Goal: Task Accomplishment & Management: Manage account settings

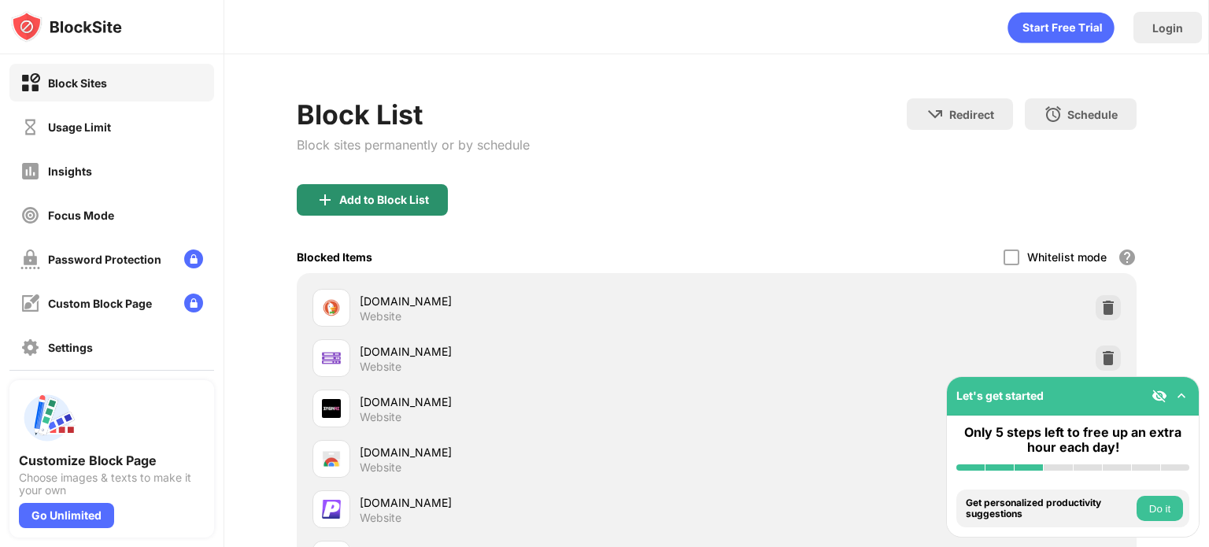
click at [381, 205] on div "Add to Block List" at bounding box center [384, 200] width 90 height 13
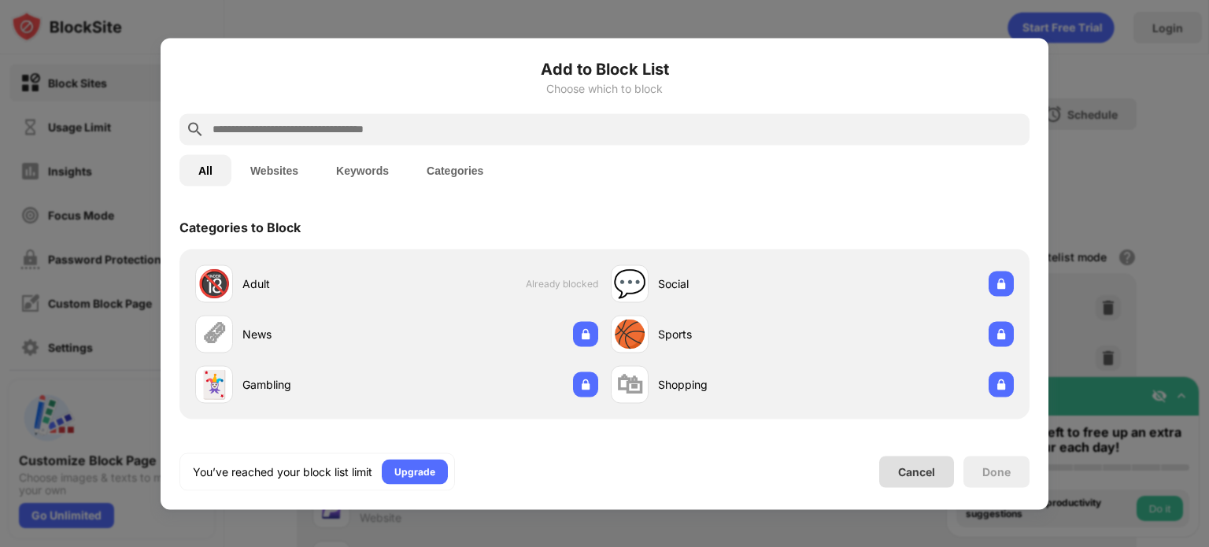
click at [923, 476] on div "Cancel" at bounding box center [916, 471] width 37 height 13
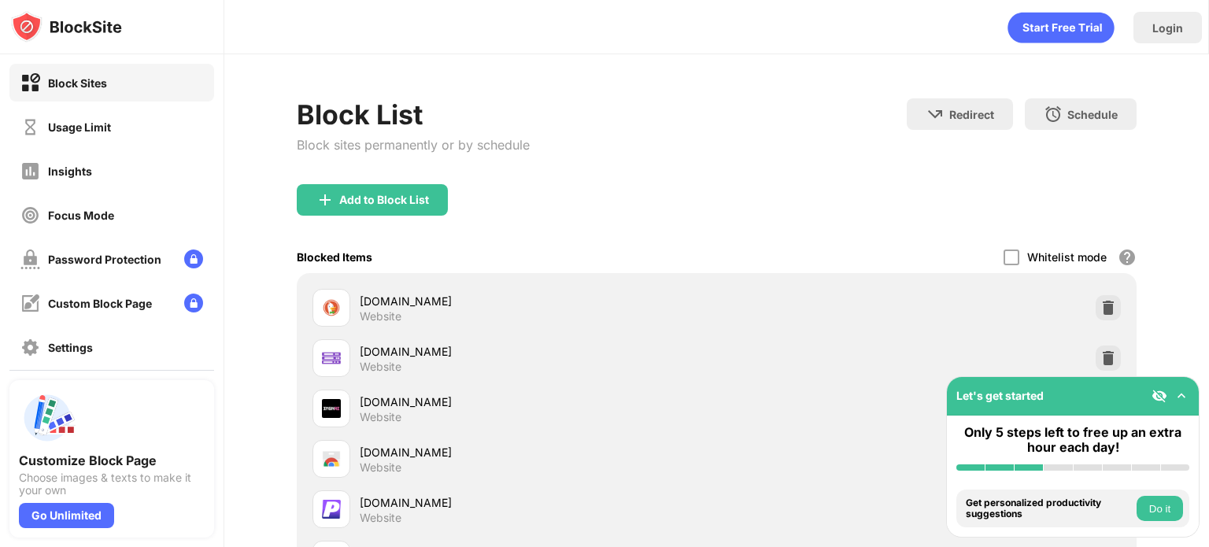
click at [1161, 22] on div "Login" at bounding box center [1168, 27] width 31 height 13
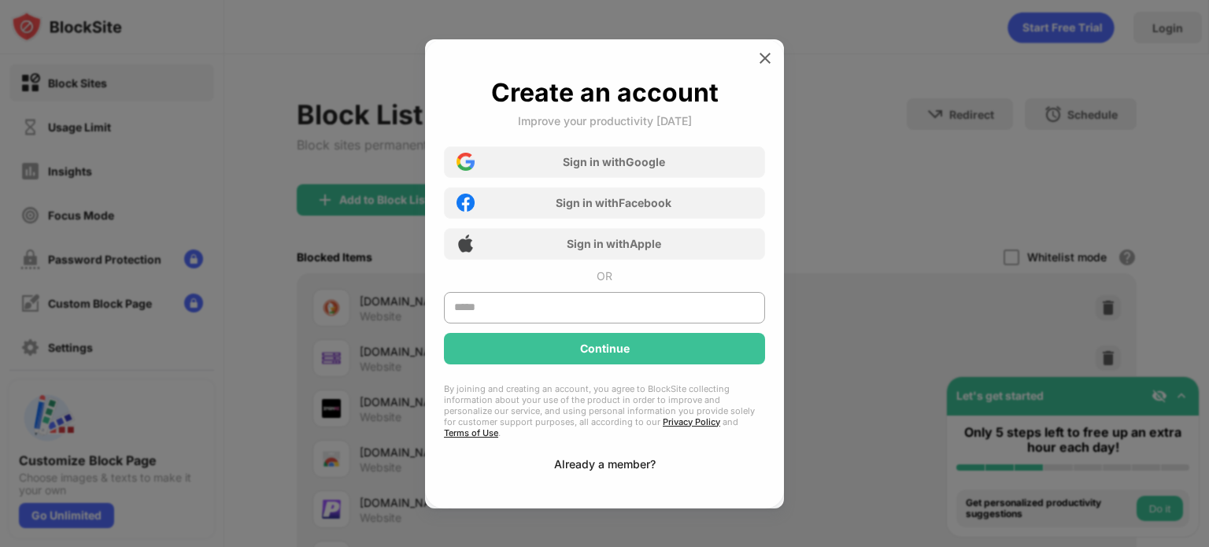
click at [616, 457] on div "Already a member?" at bounding box center [605, 463] width 102 height 13
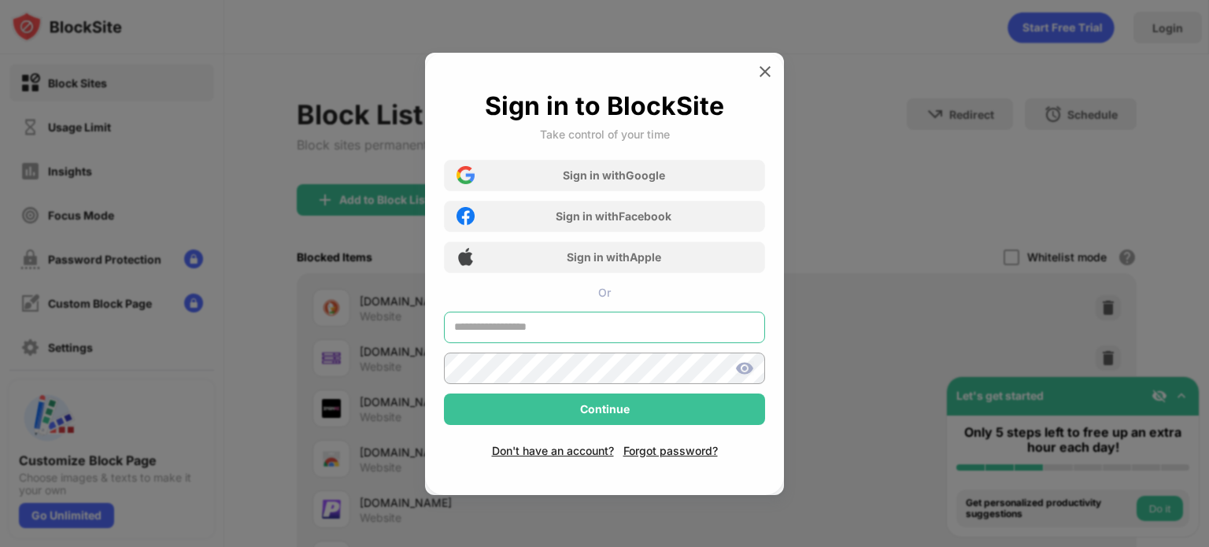
type input "**********"
click at [622, 316] on input "**********" at bounding box center [604, 327] width 321 height 31
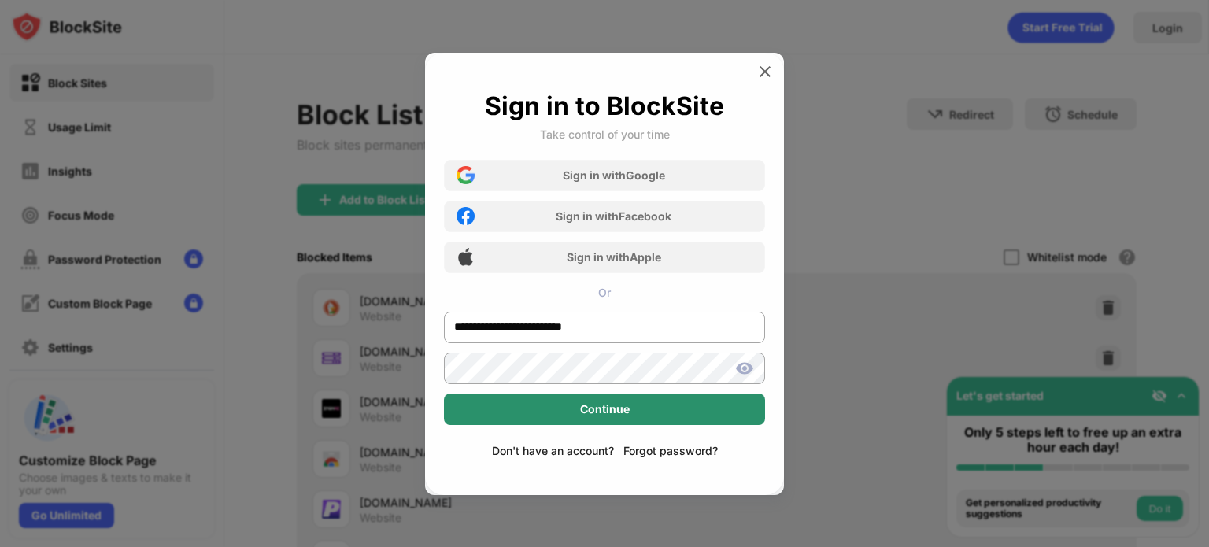
click at [504, 414] on div "Continue" at bounding box center [604, 409] width 321 height 31
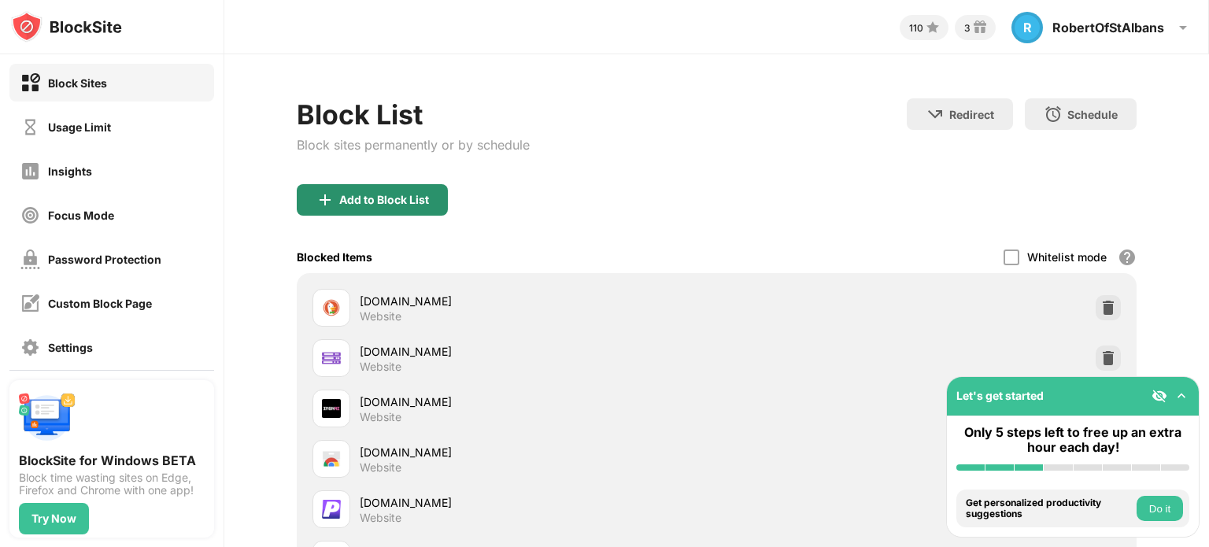
click at [409, 198] on div "Add to Block List" at bounding box center [384, 200] width 90 height 13
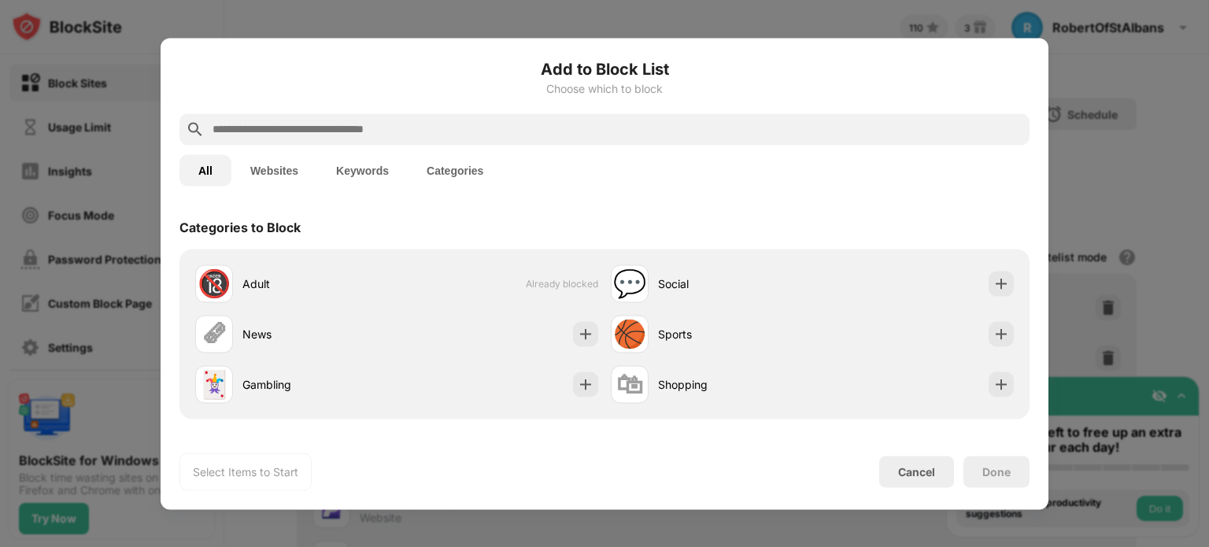
click at [355, 166] on button "Keywords" at bounding box center [362, 169] width 91 height 31
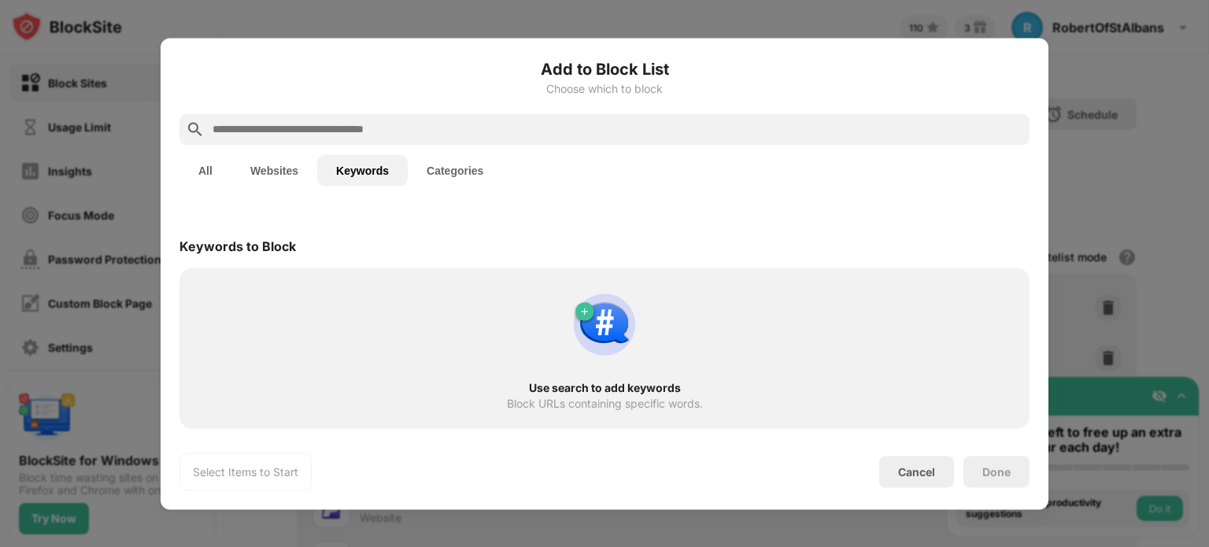
click at [371, 121] on input "text" at bounding box center [617, 129] width 812 height 19
paste input "********"
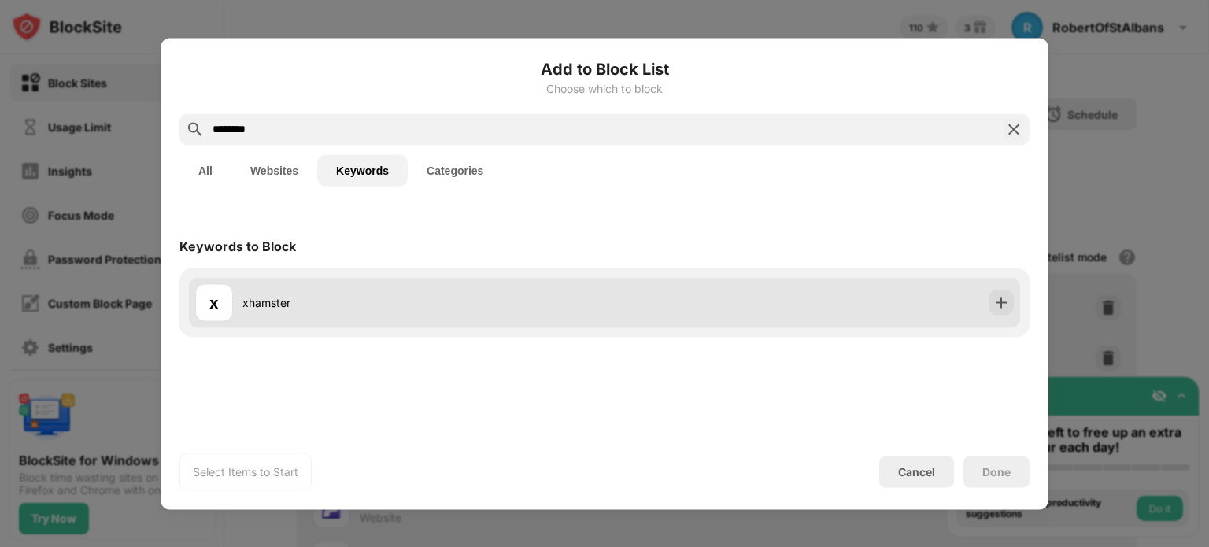
type input "********"
click at [510, 321] on div "x xhamster" at bounding box center [604, 302] width 831 height 50
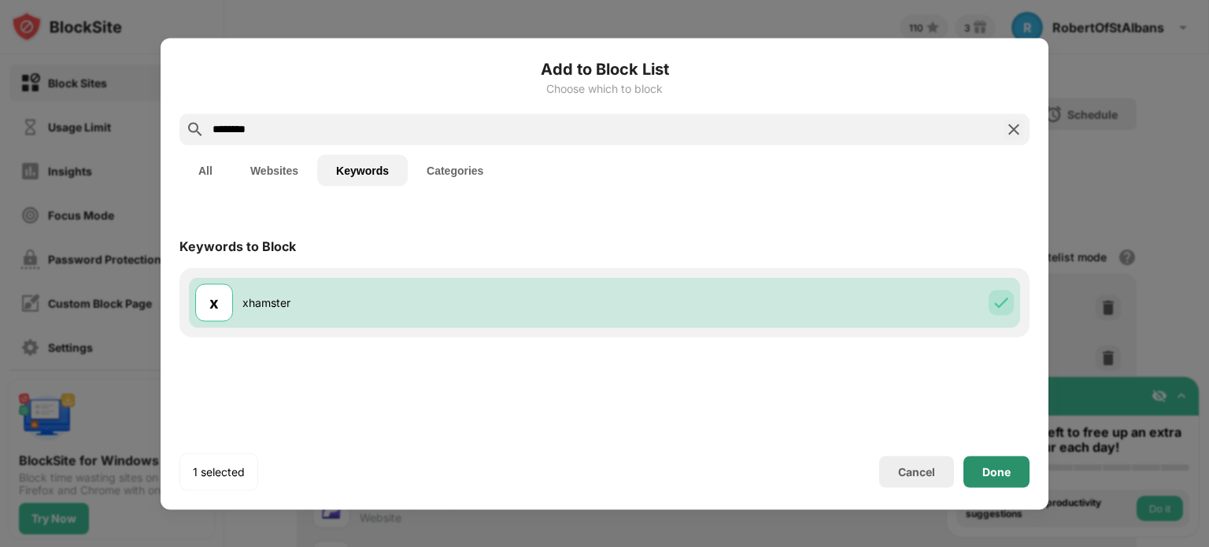
click at [995, 474] on div "Done" at bounding box center [997, 471] width 28 height 13
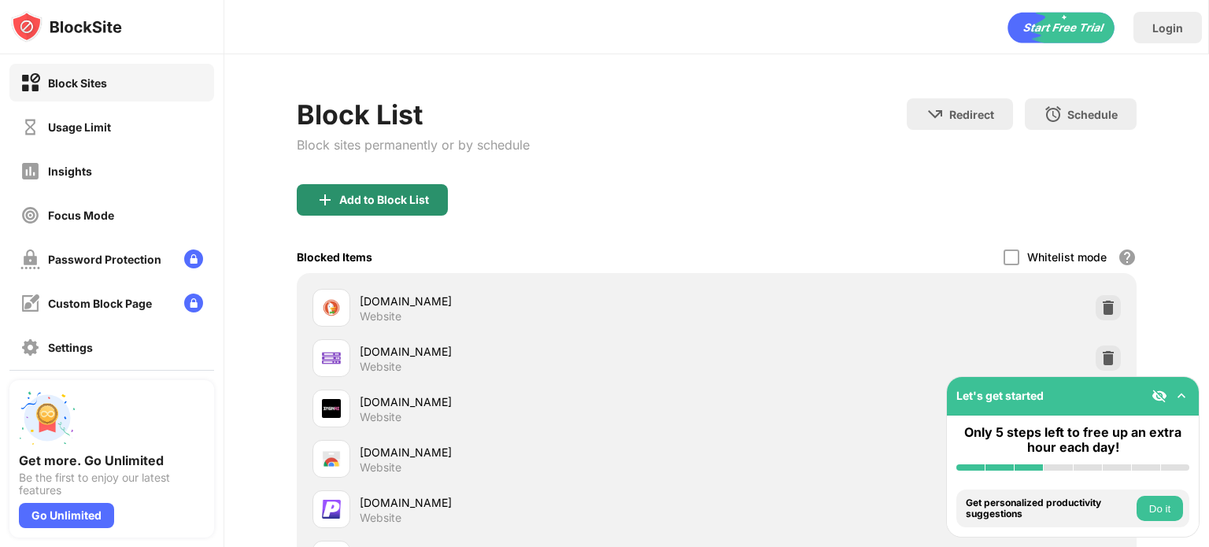
click at [384, 198] on div "Add to Block List" at bounding box center [384, 200] width 90 height 13
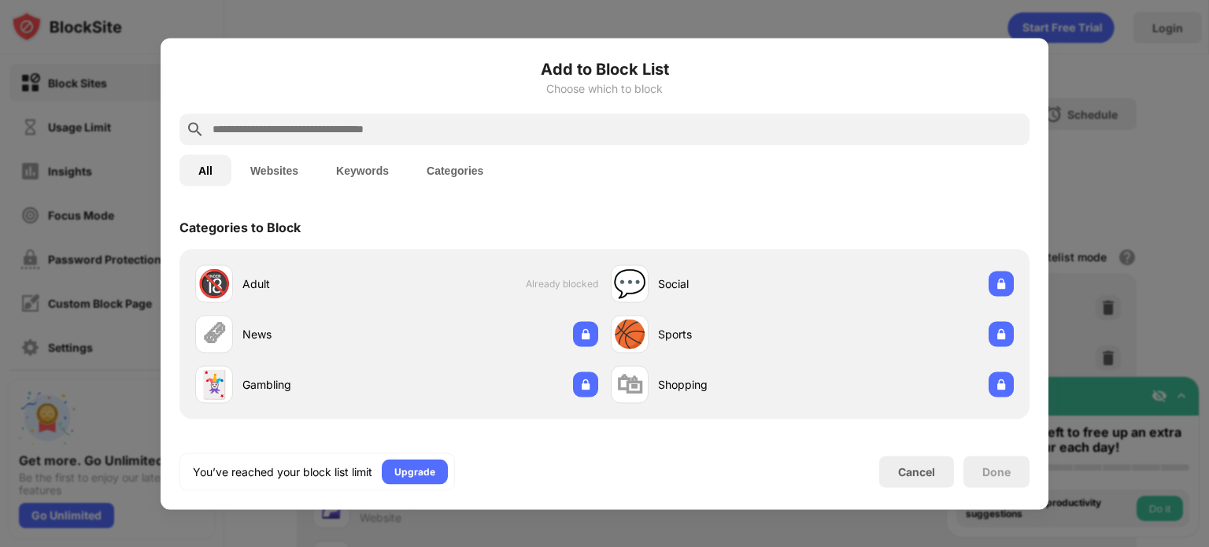
click at [279, 172] on button "Websites" at bounding box center [274, 169] width 86 height 31
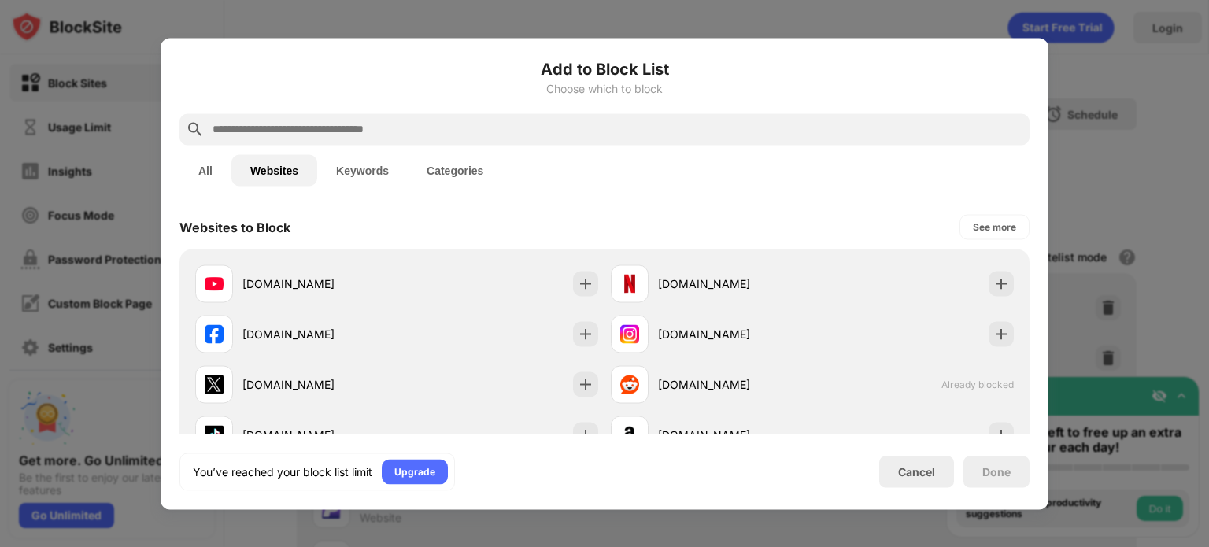
click at [315, 128] on input "text" at bounding box center [617, 129] width 812 height 19
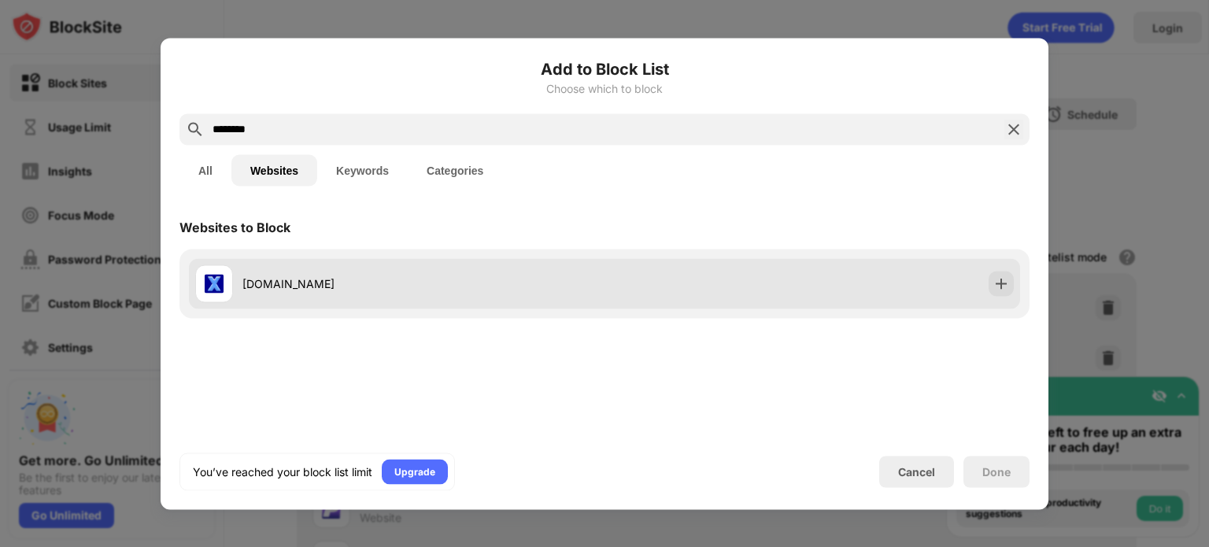
type input "********"
click at [994, 287] on img at bounding box center [1002, 284] width 16 height 16
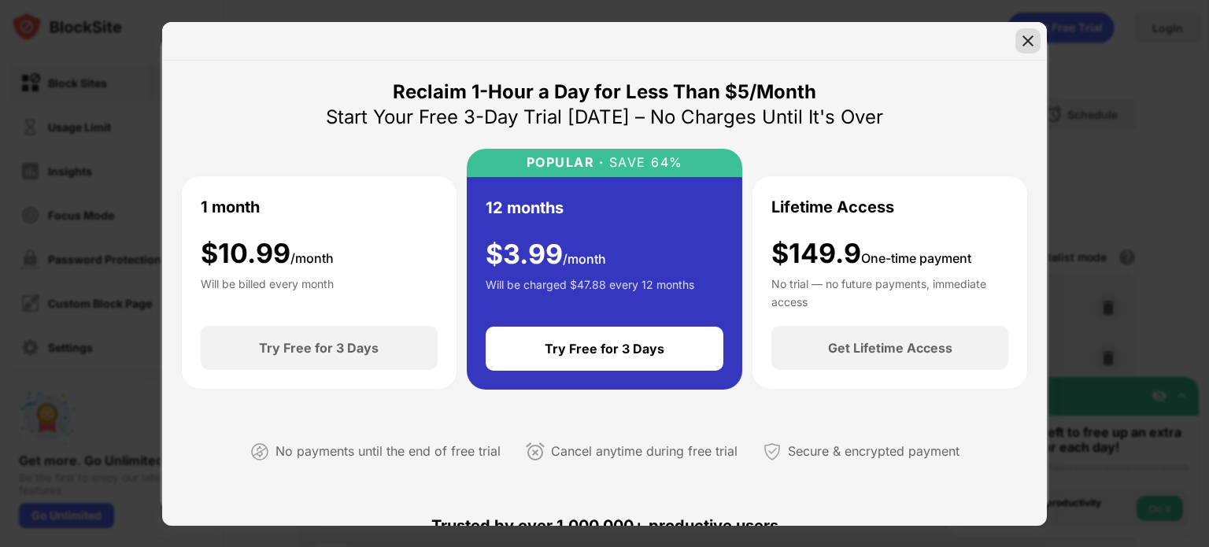
click at [1025, 37] on img at bounding box center [1028, 41] width 16 height 16
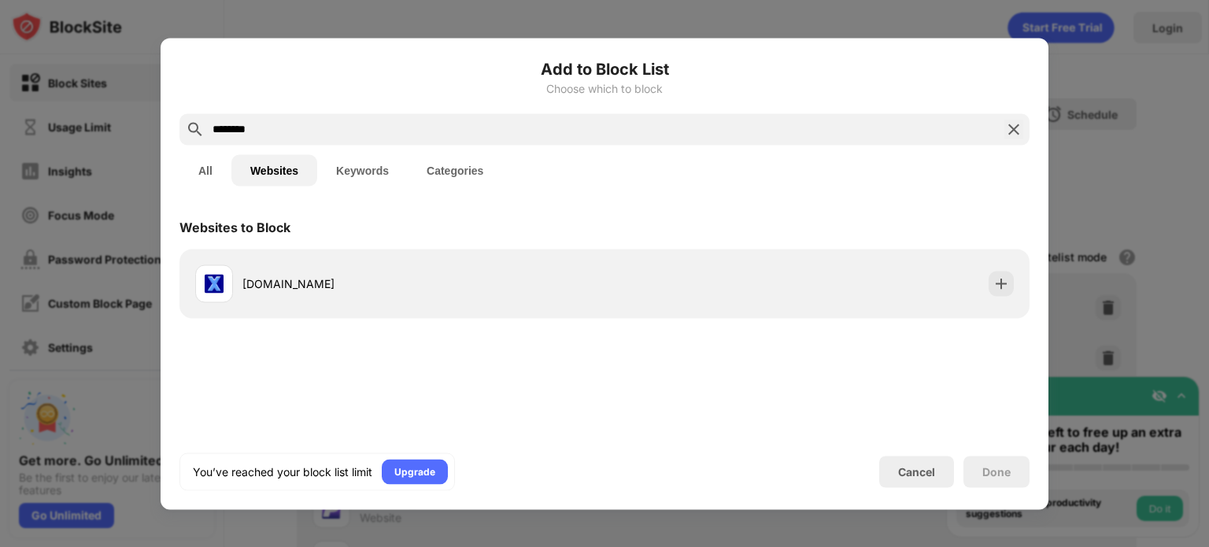
click at [1165, 28] on div at bounding box center [604, 273] width 1209 height 547
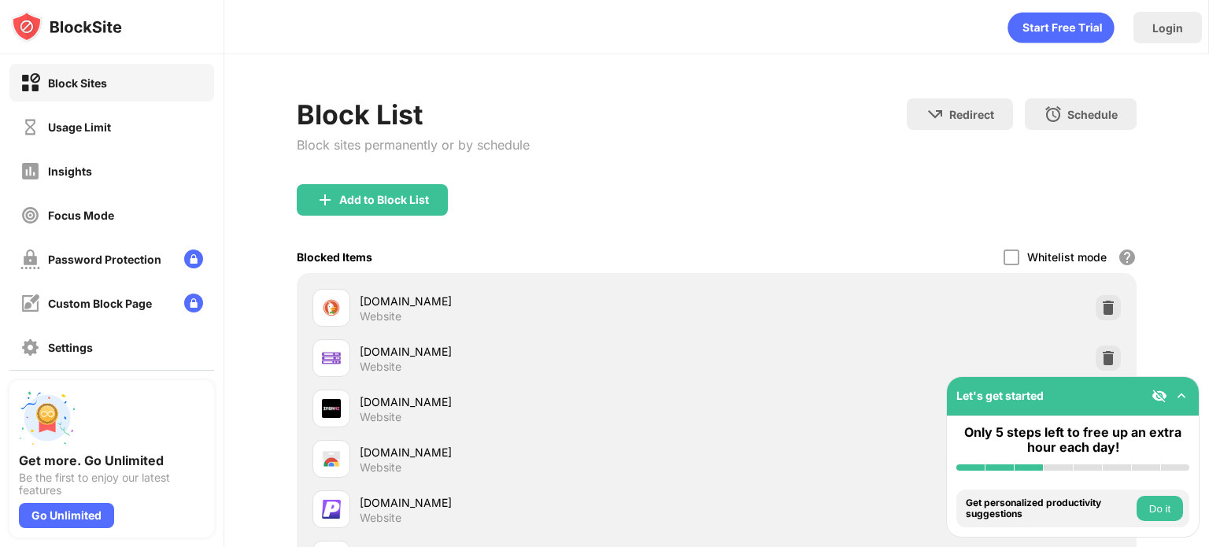
click at [1163, 35] on div "Login" at bounding box center [1168, 27] width 68 height 31
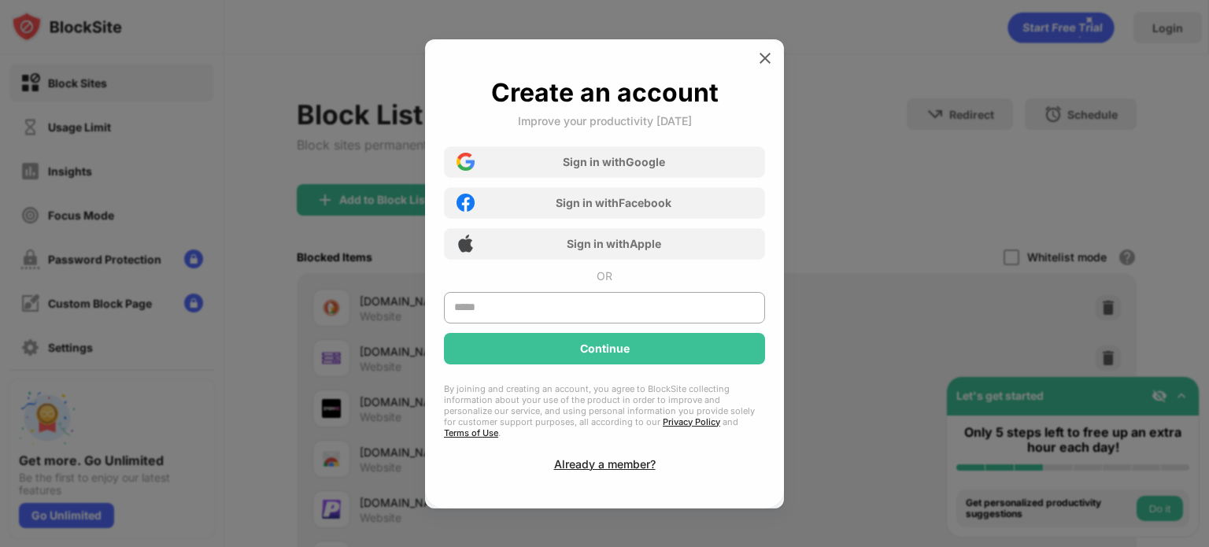
click at [597, 463] on div "Create an account Improve your productivity [DATE] Sign in with Google Sign in …" at bounding box center [604, 273] width 359 height 469
click at [605, 457] on div "Already a member?" at bounding box center [605, 463] width 102 height 13
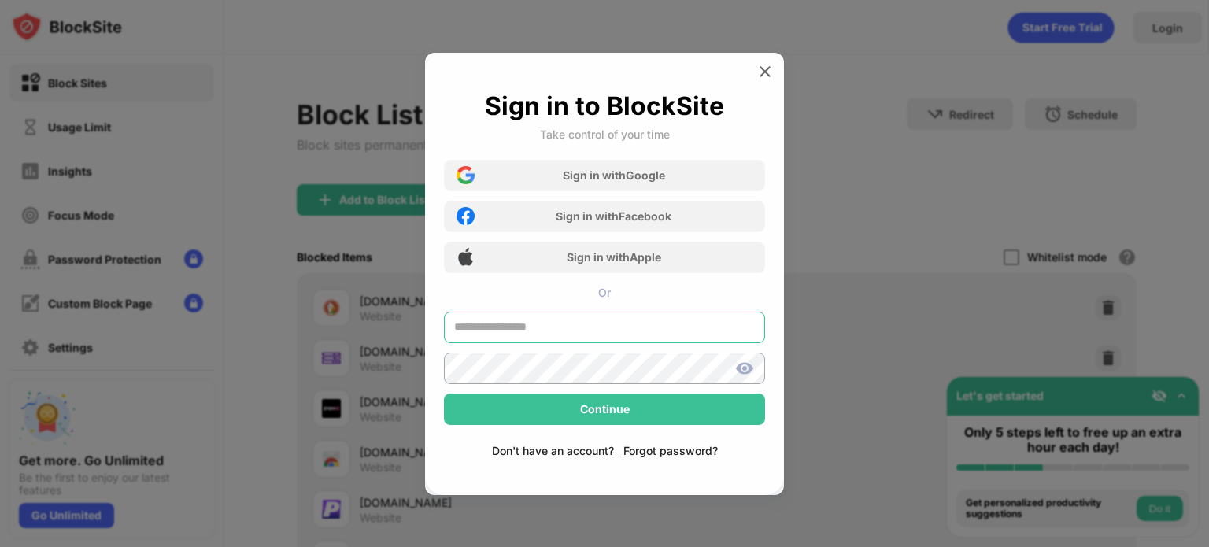
type input "**********"
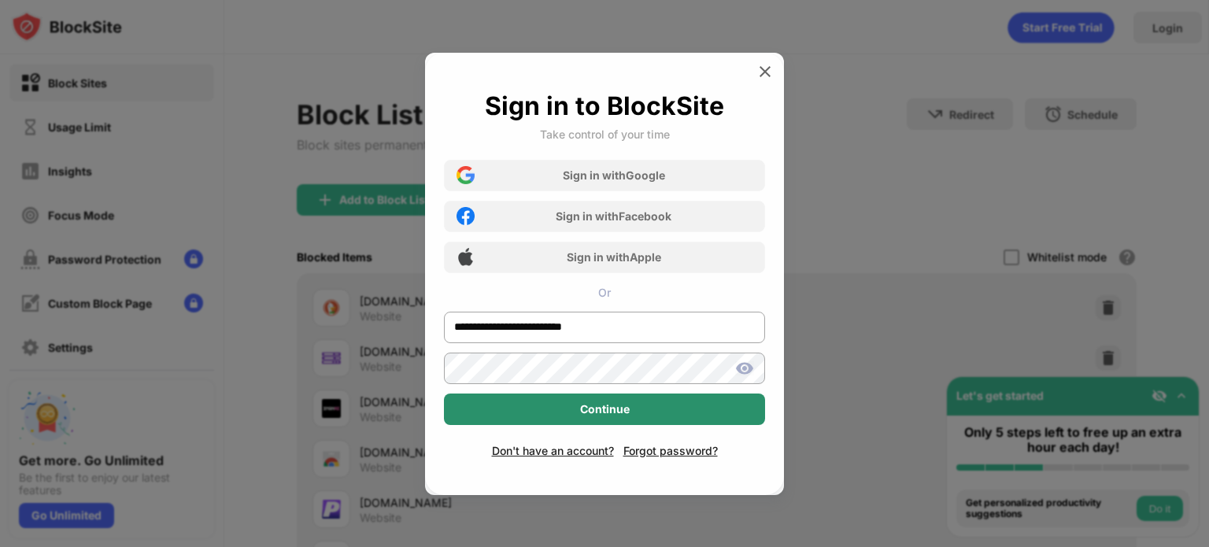
click at [599, 403] on div "Continue" at bounding box center [605, 409] width 50 height 13
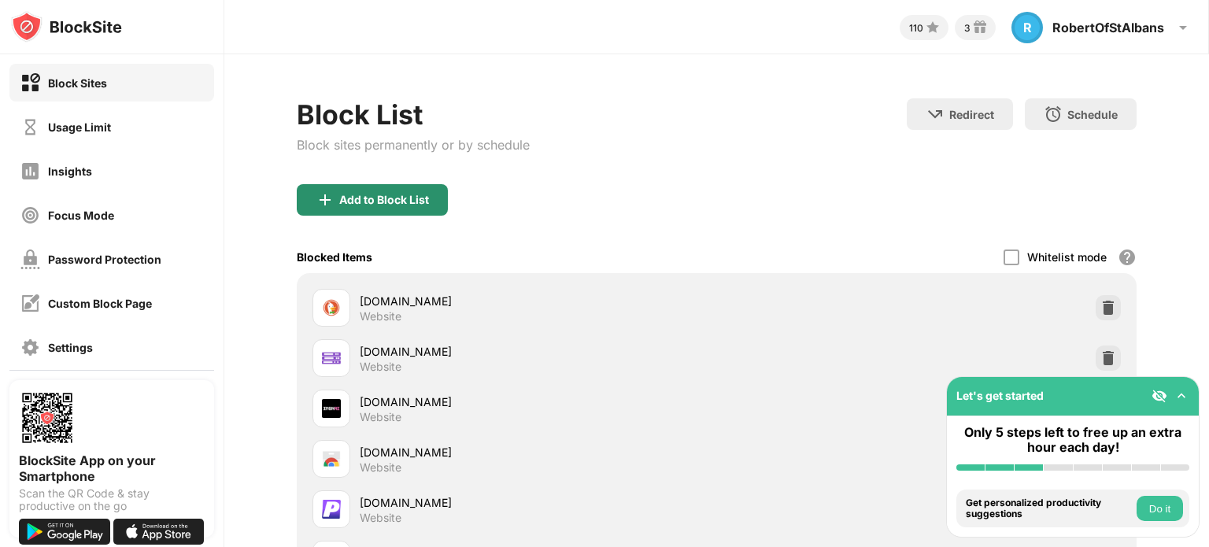
click at [368, 194] on div "Add to Block List" at bounding box center [384, 200] width 90 height 13
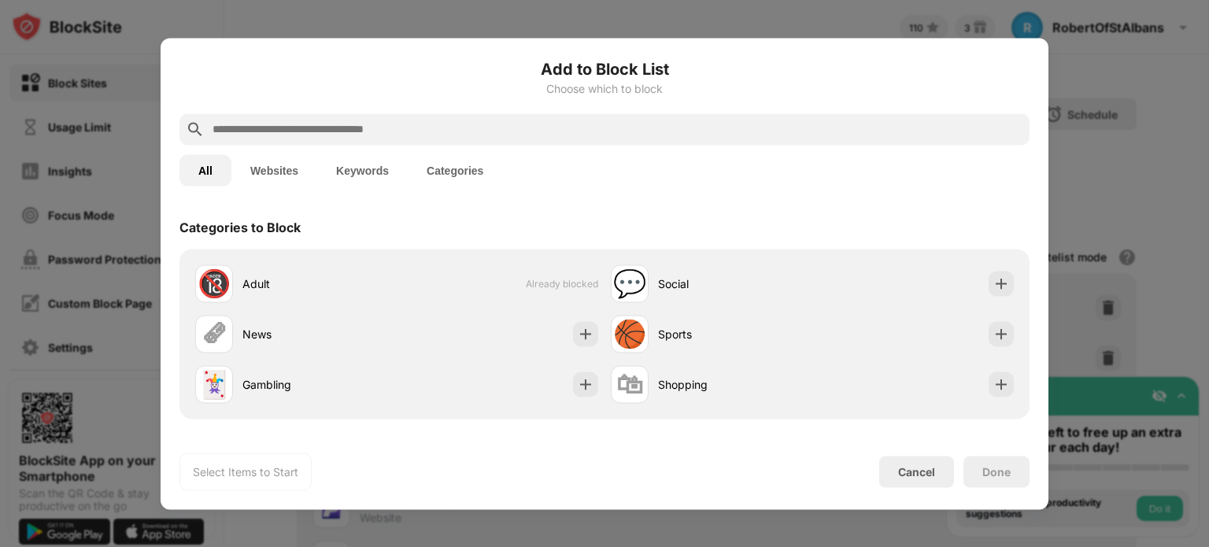
click at [277, 163] on button "Websites" at bounding box center [274, 169] width 86 height 31
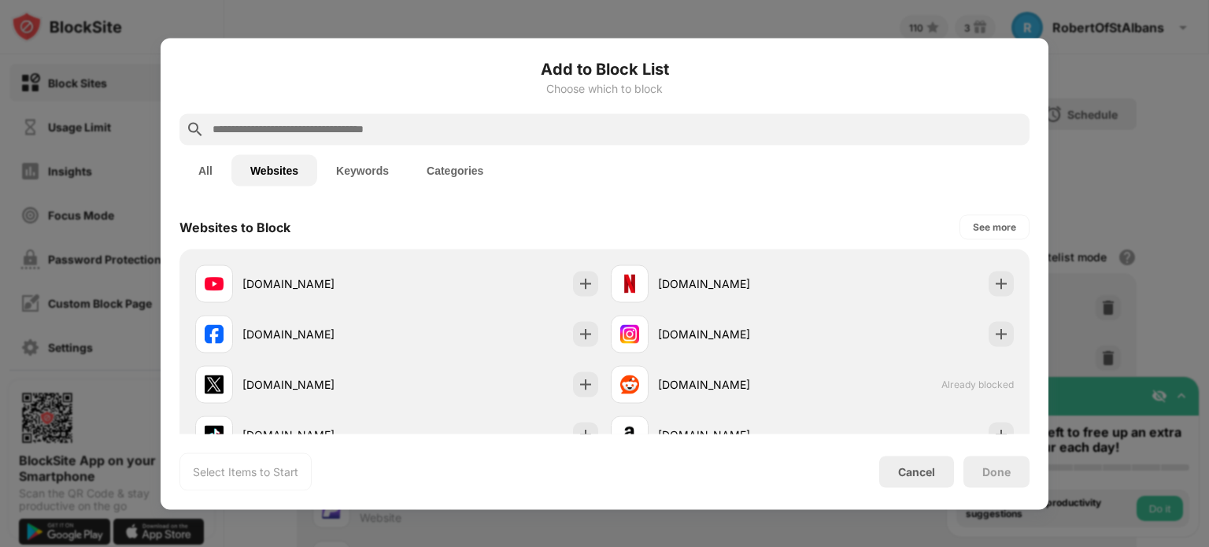
click at [314, 130] on input "text" at bounding box center [617, 129] width 812 height 19
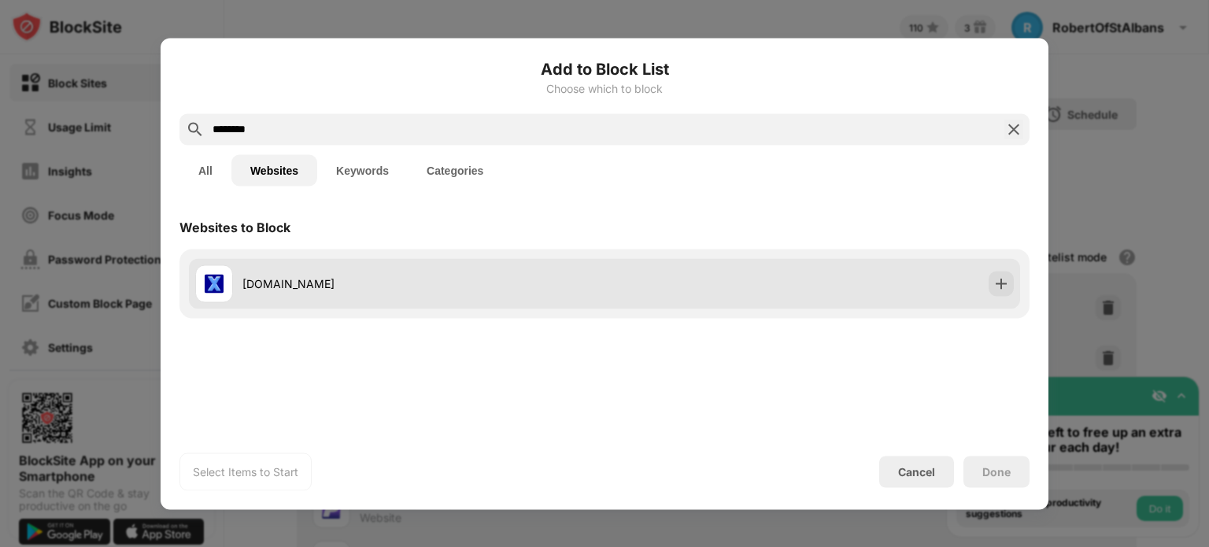
type input "********"
click at [401, 263] on div "[DOMAIN_NAME]" at bounding box center [604, 283] width 831 height 50
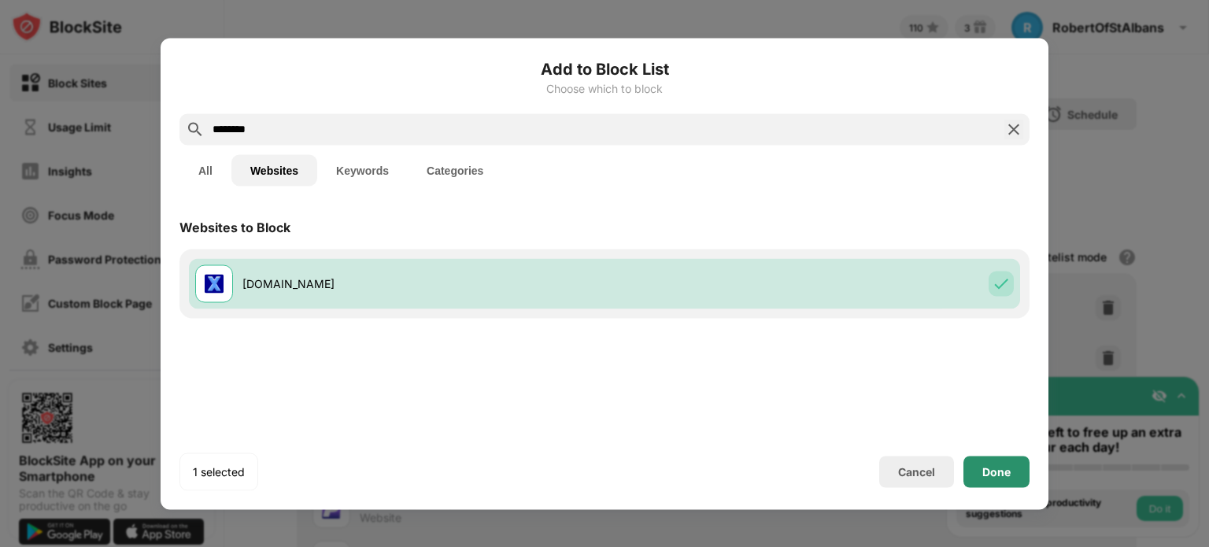
click at [995, 476] on div "Done" at bounding box center [997, 471] width 28 height 13
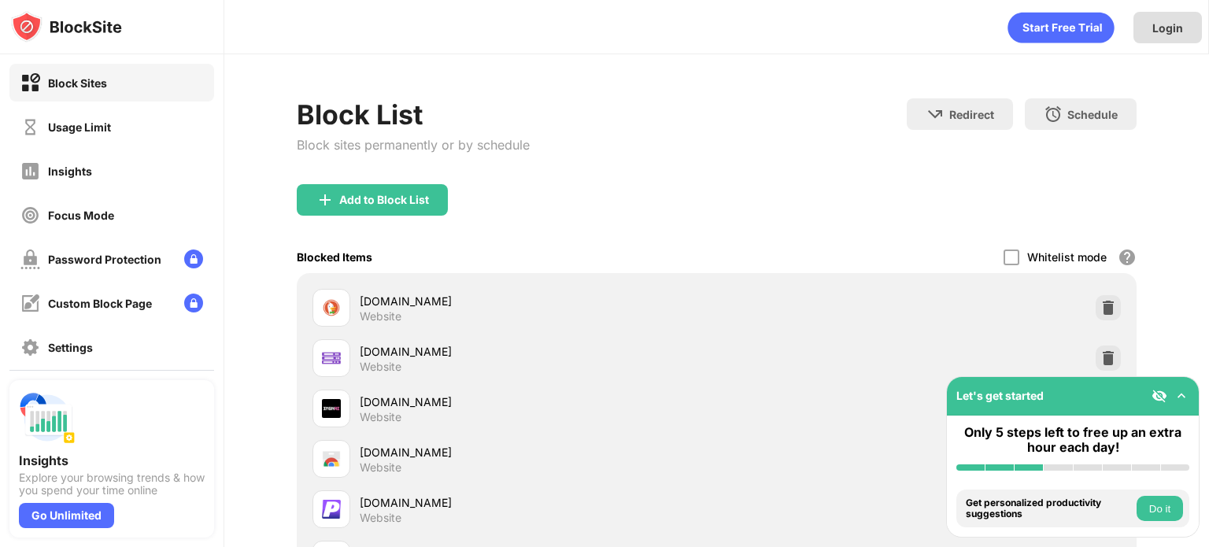
click at [1172, 28] on div "Login" at bounding box center [1168, 27] width 31 height 13
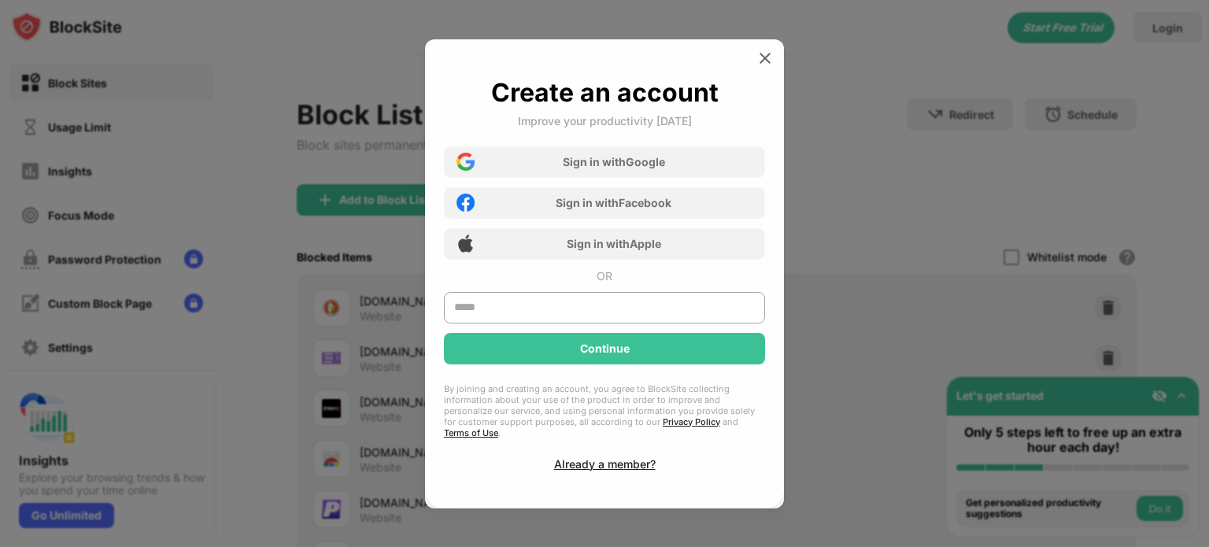
click at [624, 464] on div "Create an account Improve your productivity [DATE] Sign in with Google Sign in …" at bounding box center [604, 273] width 359 height 469
click at [627, 457] on div "Already a member?" at bounding box center [605, 463] width 102 height 13
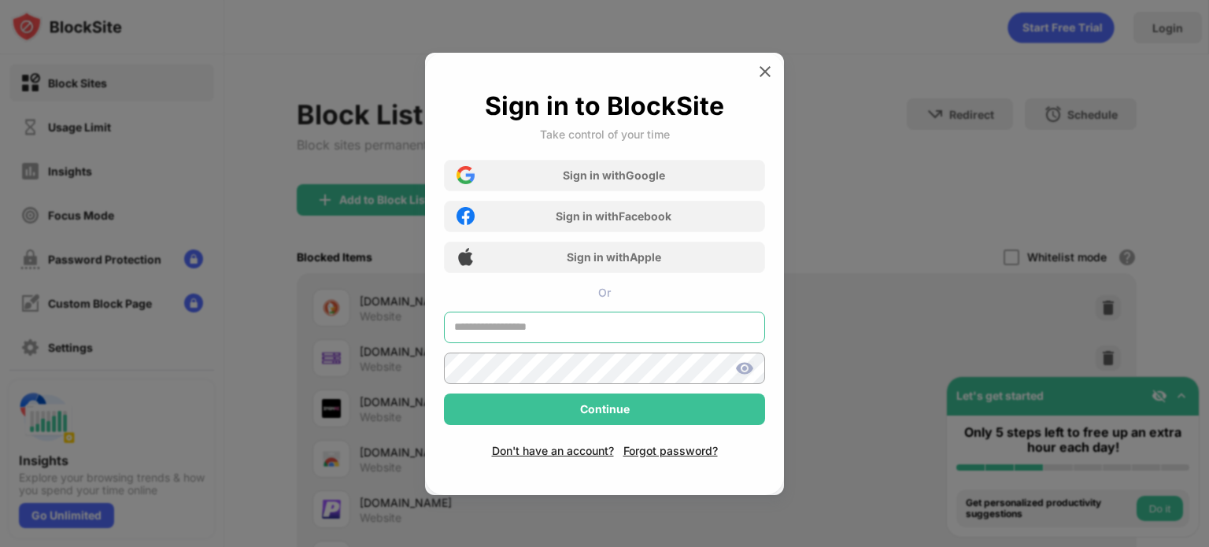
type input "**********"
click at [585, 391] on div at bounding box center [604, 373] width 321 height 41
click at [612, 403] on div "Continue" at bounding box center [605, 409] width 50 height 13
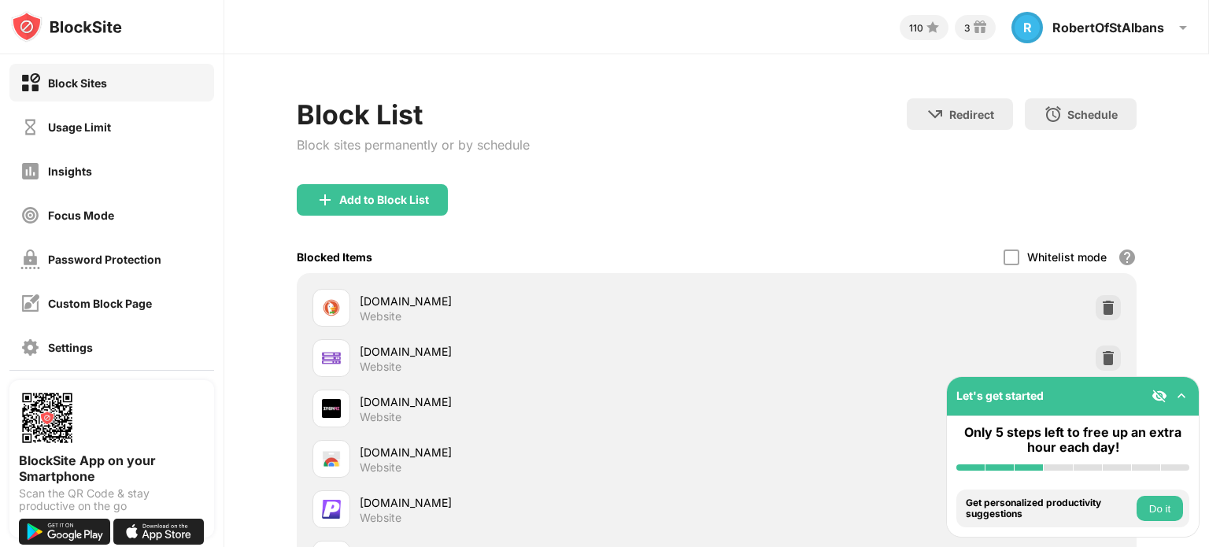
click at [368, 198] on div "Add to Block List" at bounding box center [384, 200] width 90 height 13
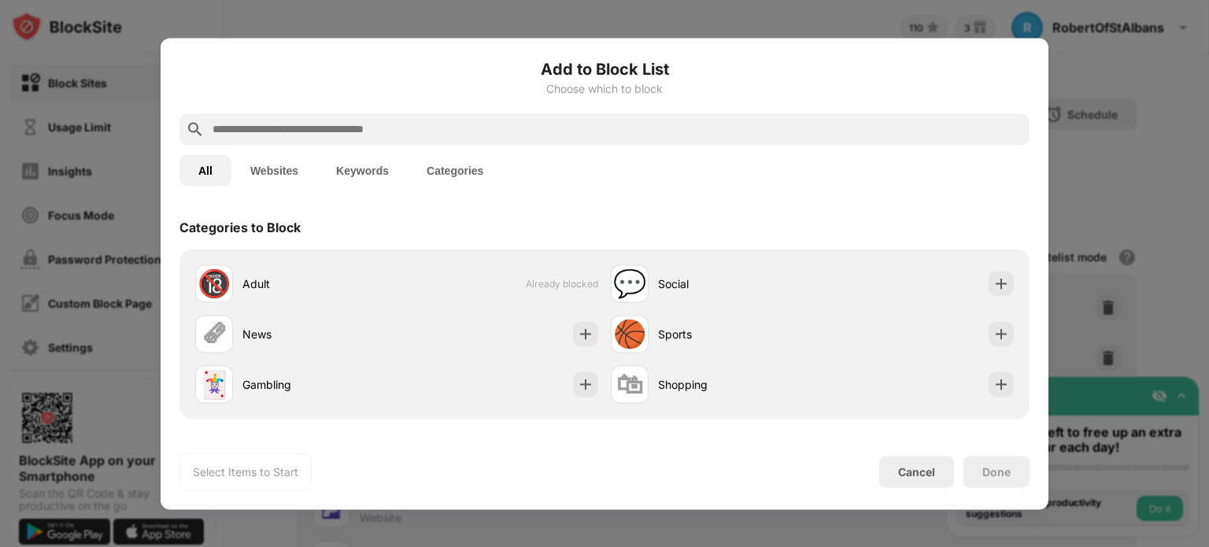
click at [283, 164] on button "Websites" at bounding box center [274, 169] width 86 height 31
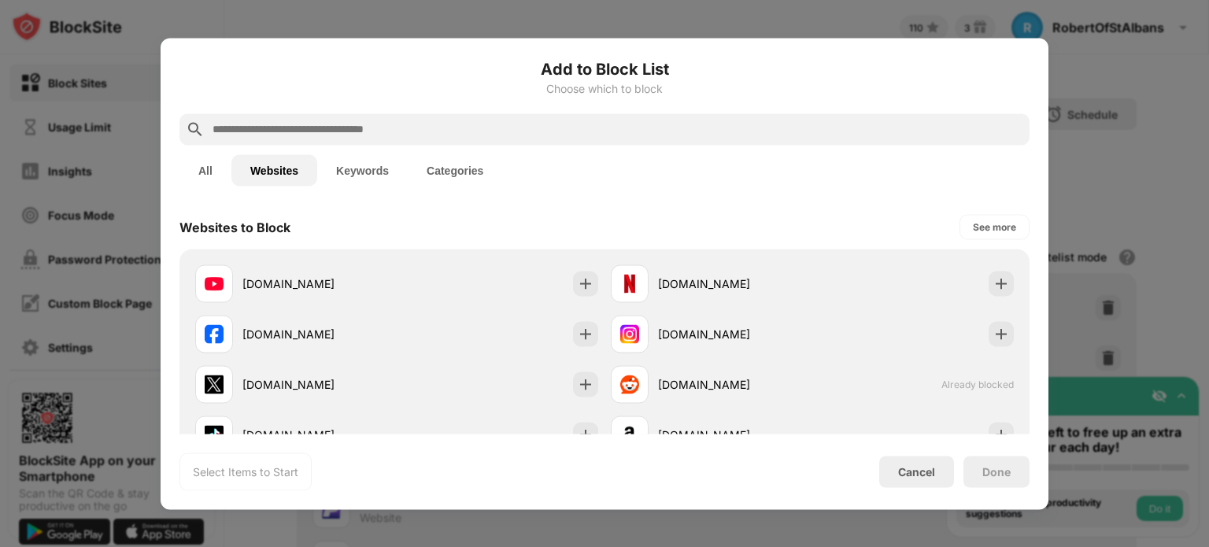
click at [283, 199] on div "Add to Block List Choose which to block All Websites Keywords Categories Websit…" at bounding box center [605, 274] width 850 height 434
click at [295, 117] on div at bounding box center [605, 128] width 850 height 31
click at [311, 135] on input "text" at bounding box center [617, 129] width 812 height 19
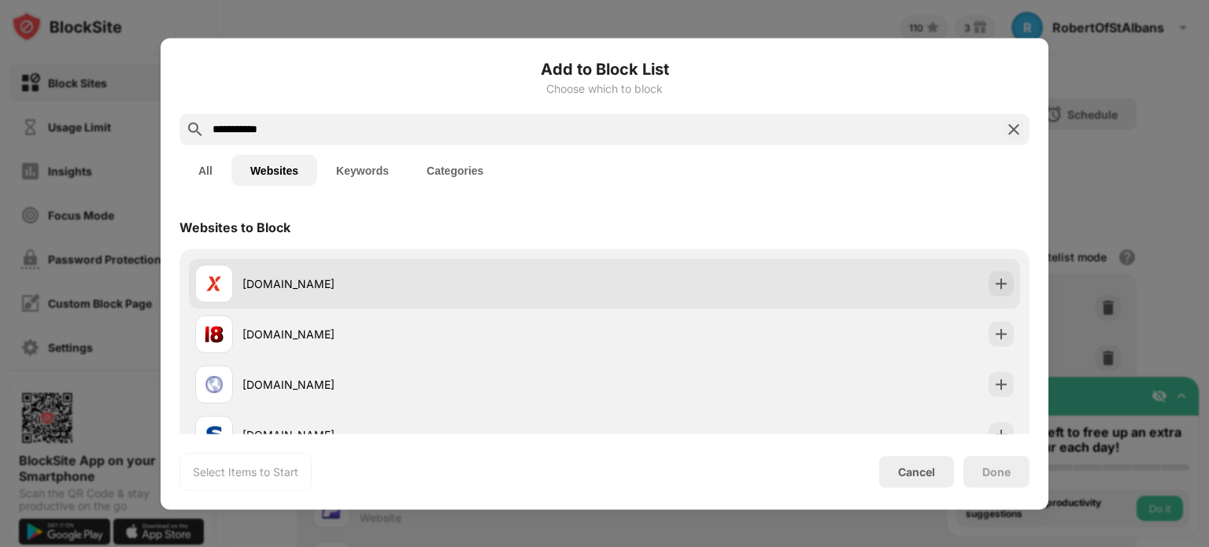
type input "**********"
click at [996, 287] on img at bounding box center [1002, 284] width 16 height 16
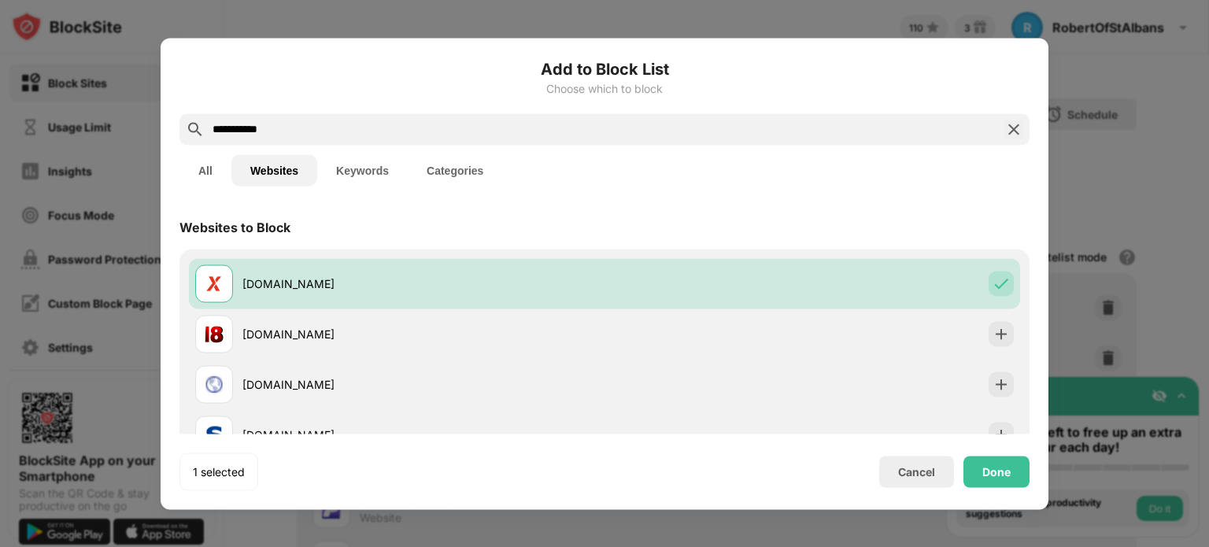
click at [365, 180] on button "Keywords" at bounding box center [362, 169] width 91 height 31
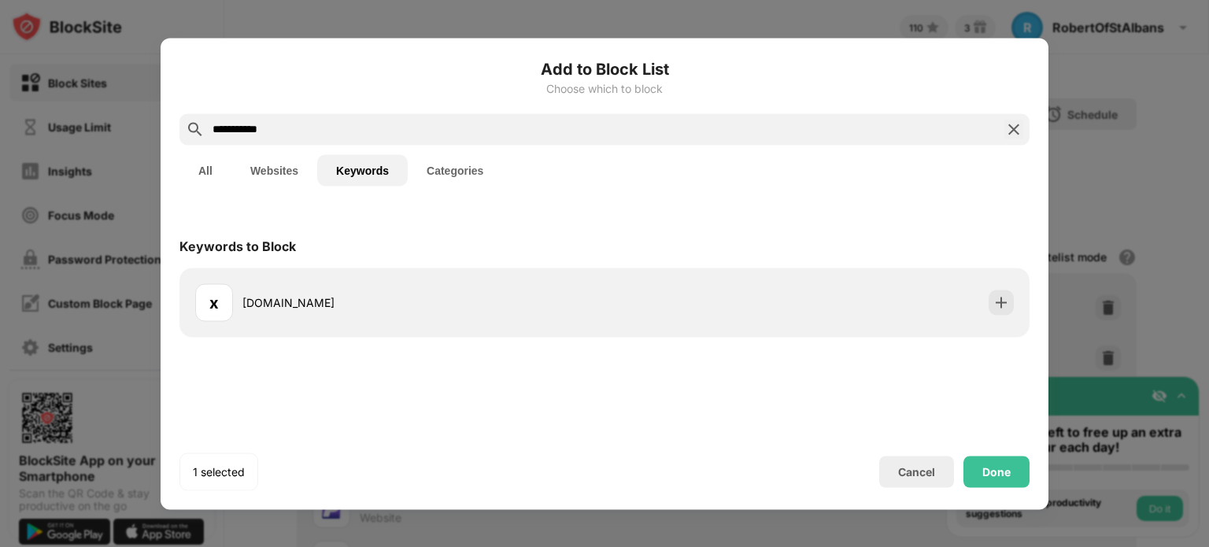
click at [277, 169] on button "Websites" at bounding box center [274, 169] width 86 height 31
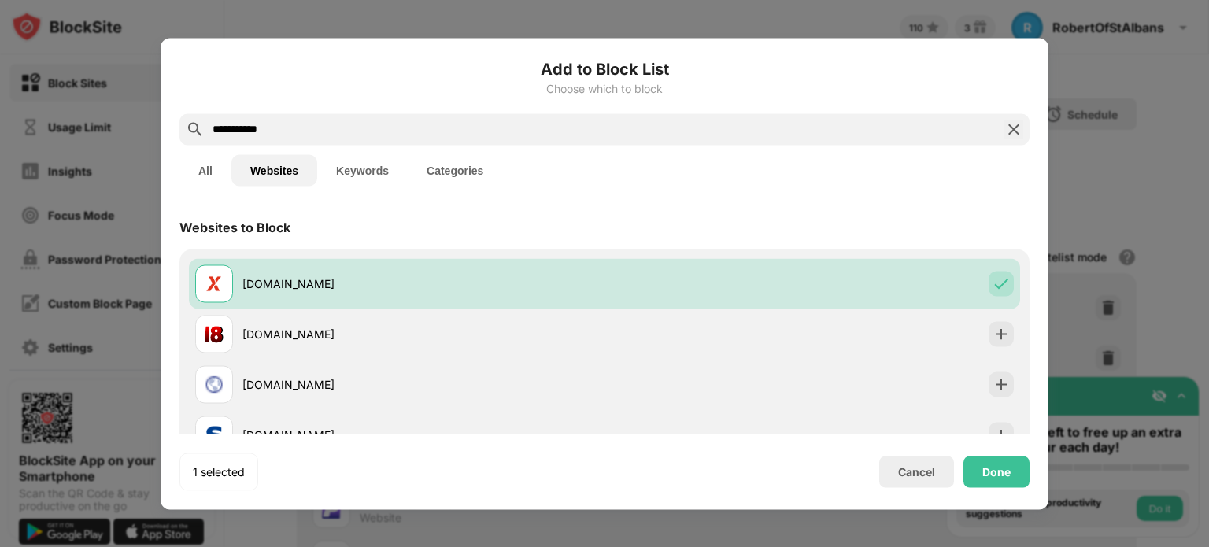
click at [374, 174] on button "Keywords" at bounding box center [362, 169] width 91 height 31
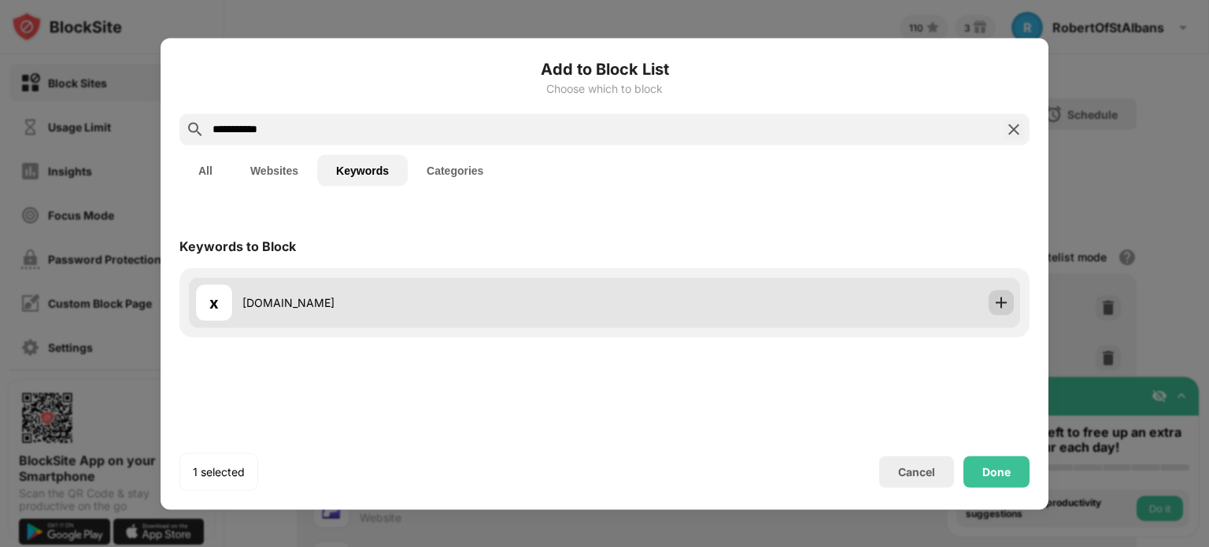
click at [997, 302] on img at bounding box center [1002, 302] width 16 height 16
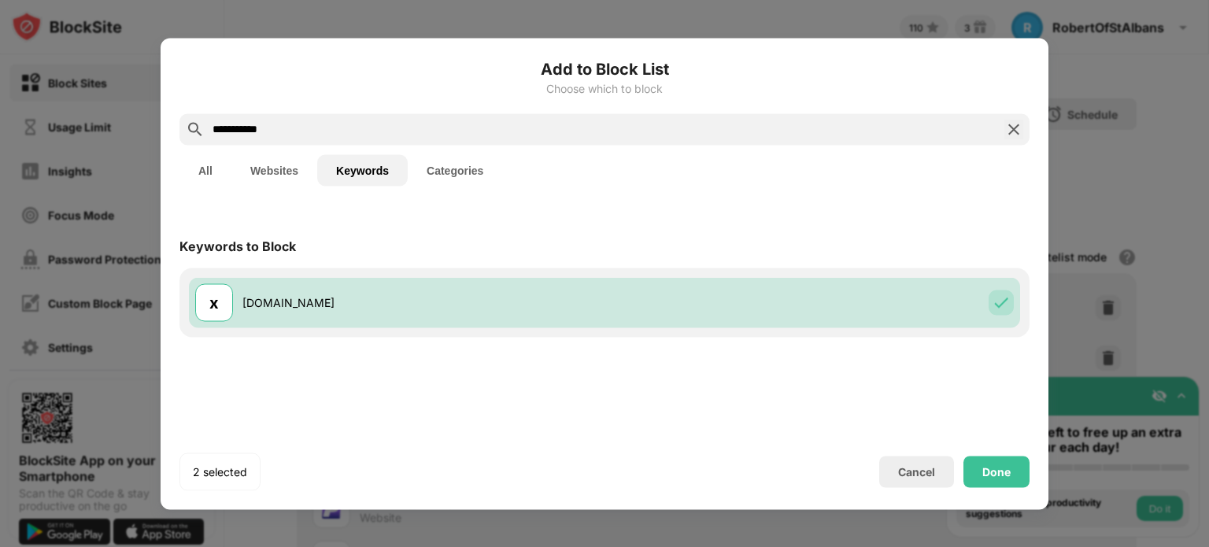
click at [280, 167] on button "Websites" at bounding box center [274, 169] width 86 height 31
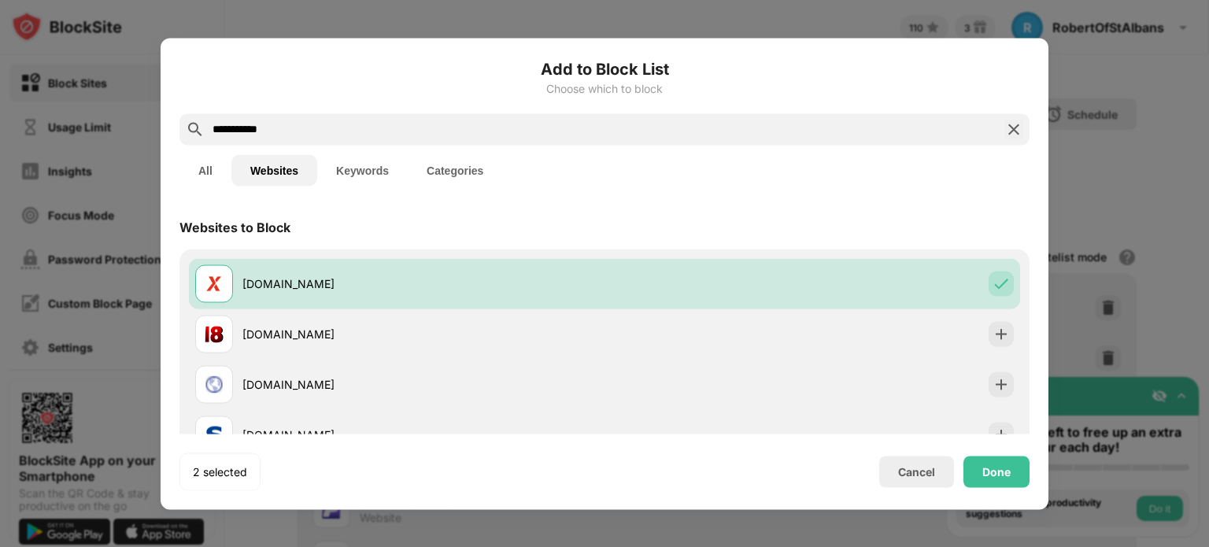
click at [991, 468] on div "Done" at bounding box center [997, 471] width 28 height 13
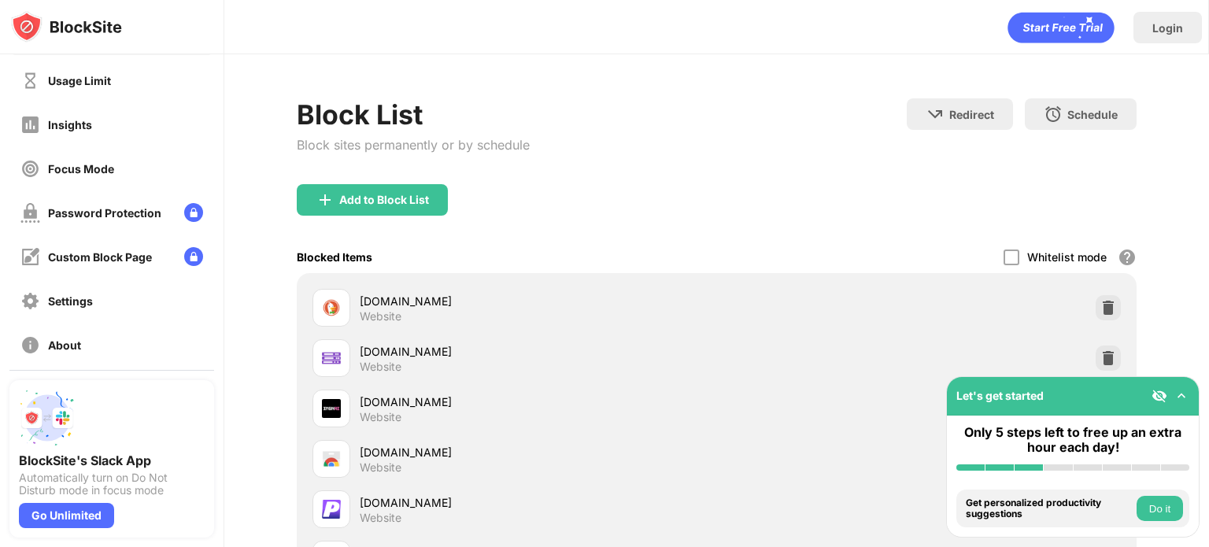
scroll to position [144, 0]
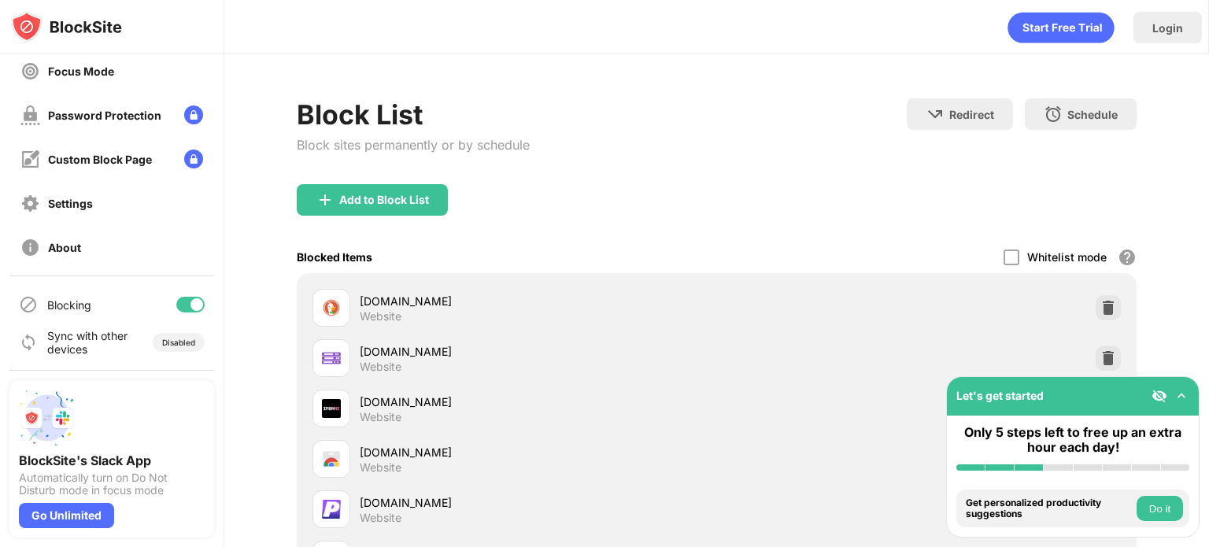
click at [176, 305] on div at bounding box center [190, 305] width 28 height 16
click at [180, 310] on div at bounding box center [190, 305] width 28 height 16
click at [186, 314] on div "Blocking" at bounding box center [111, 305] width 205 height 38
click at [182, 298] on div at bounding box center [190, 305] width 28 height 16
click at [180, 308] on div at bounding box center [190, 305] width 28 height 16
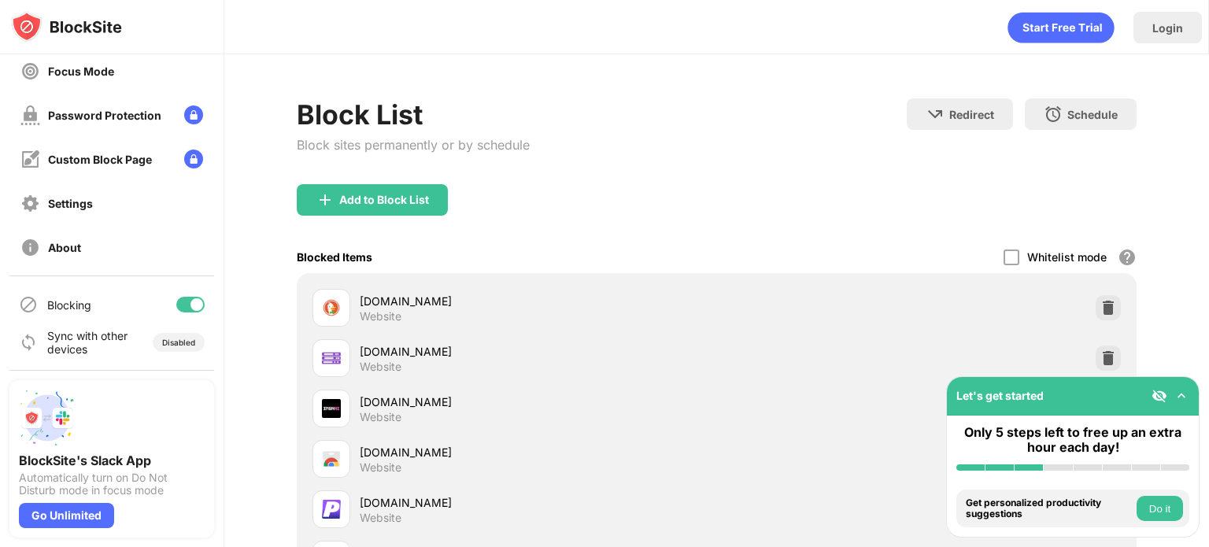
click at [176, 303] on div at bounding box center [190, 305] width 28 height 16
click at [180, 307] on div at bounding box center [190, 305] width 28 height 16
click at [183, 310] on div at bounding box center [190, 305] width 28 height 16
click at [176, 311] on div at bounding box center [190, 305] width 28 height 16
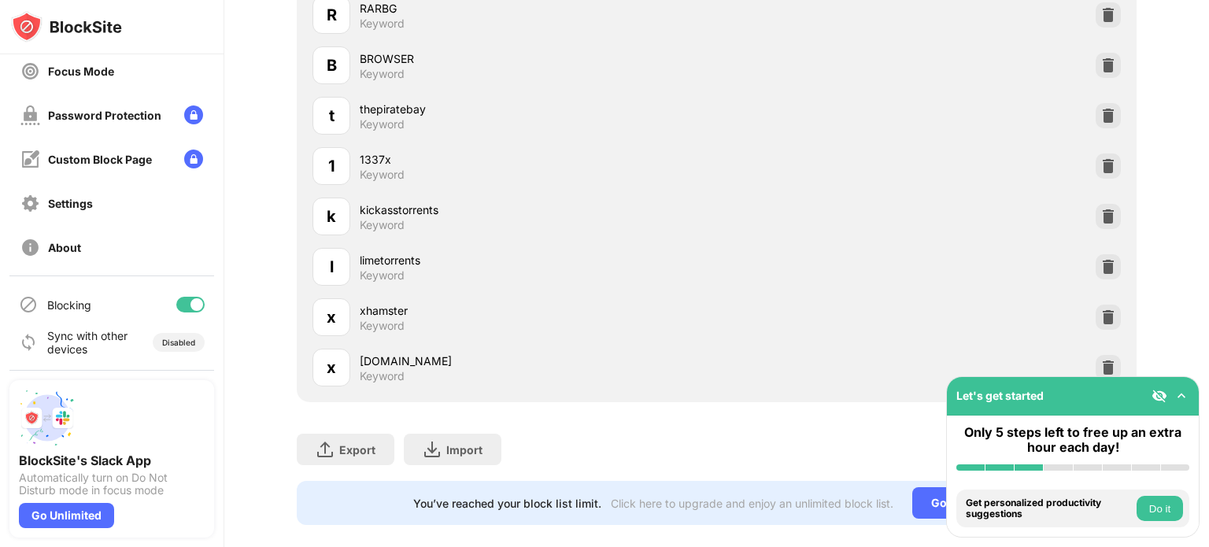
scroll to position [1938, 0]
